Goal: Task Accomplishment & Management: Manage account settings

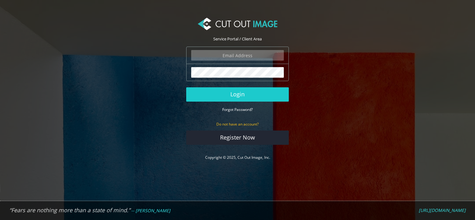
click at [230, 53] on input "email" at bounding box center [237, 55] width 93 height 11
type input "c"
type input "marketing@denmanbrush.com"
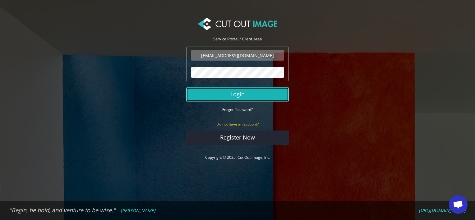
click at [241, 93] on button "Login" at bounding box center [237, 94] width 103 height 14
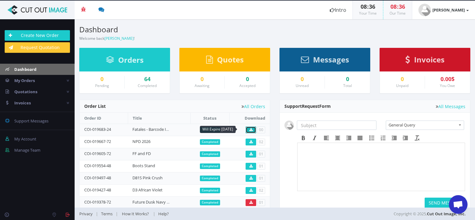
click at [247, 129] on link at bounding box center [251, 130] width 11 height 7
